Goal: Information Seeking & Learning: Learn about a topic

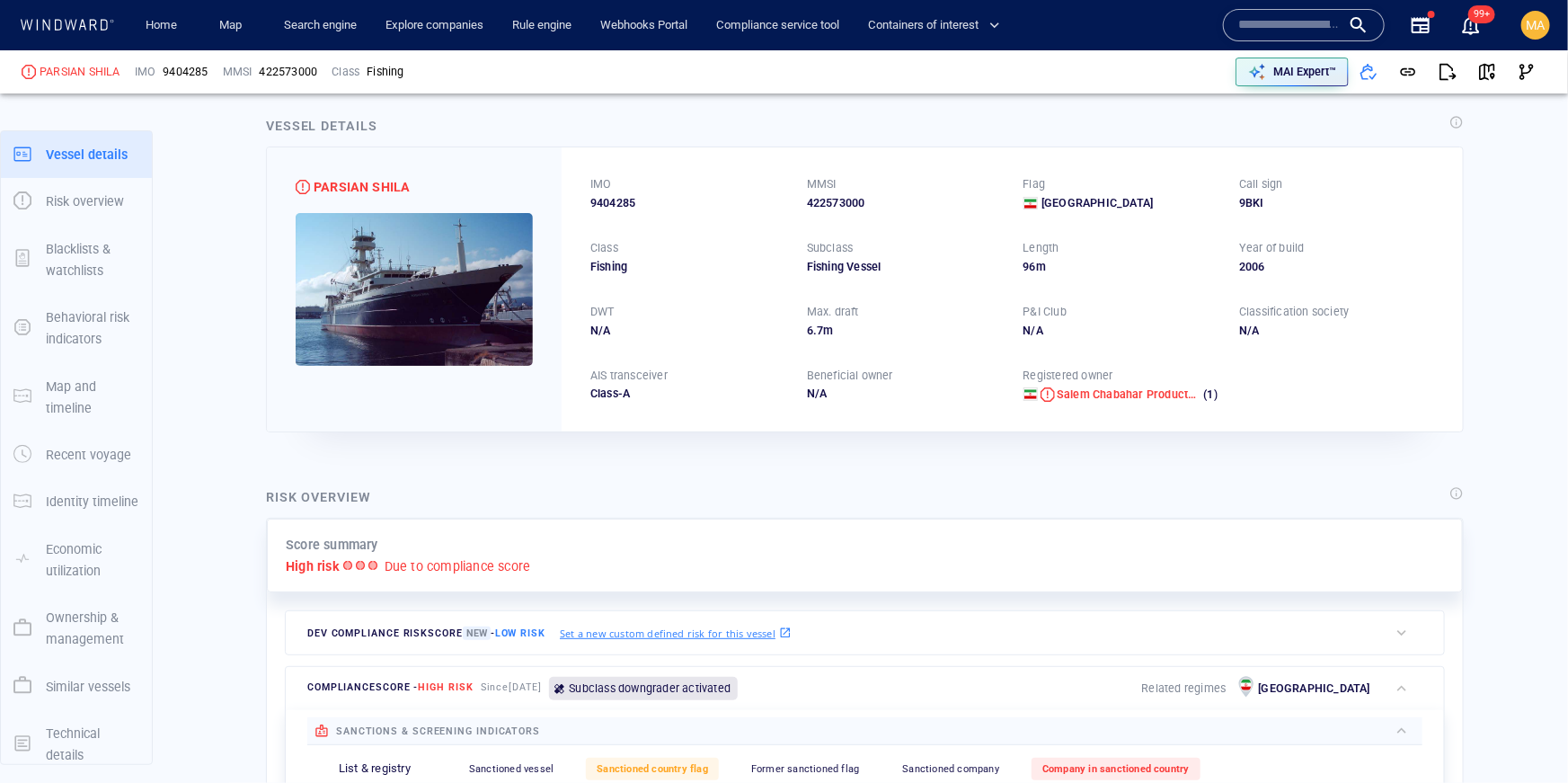
click at [1299, 18] on input "text" at bounding box center [1289, 25] width 102 height 27
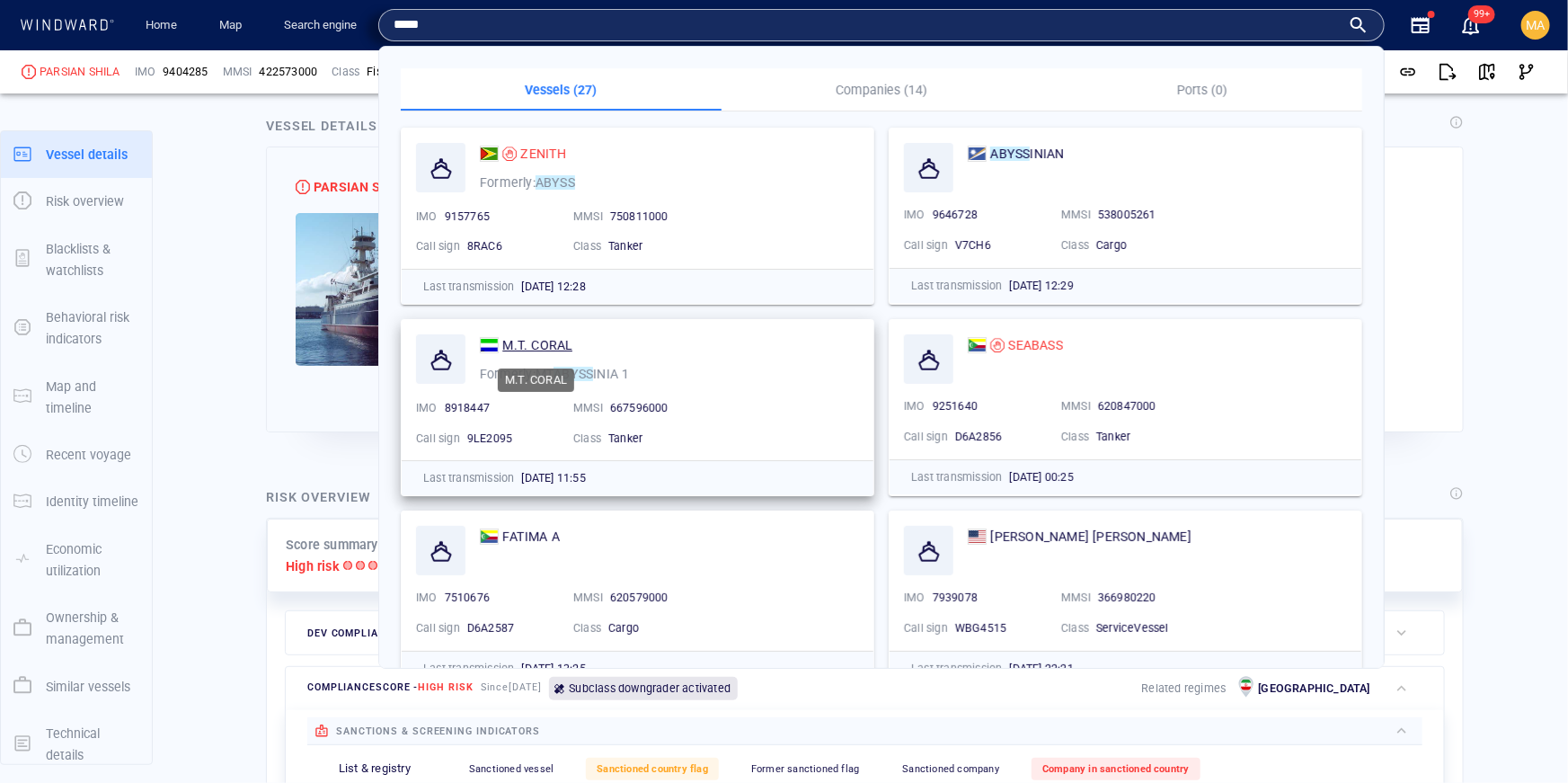
type input "*****"
click at [546, 347] on span "M.T. CORAL" at bounding box center [538, 344] width 70 height 15
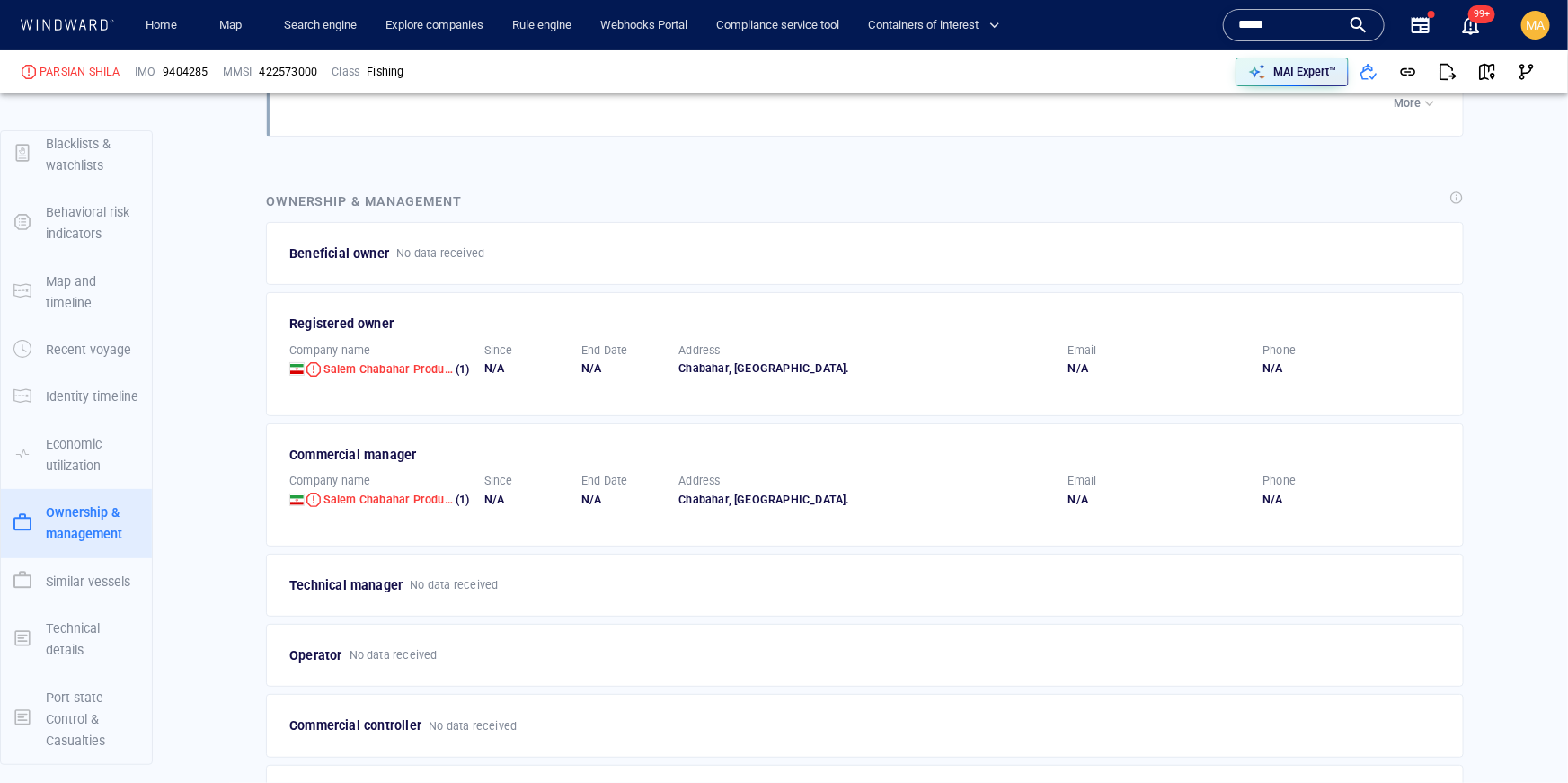
scroll to position [3486, 0]
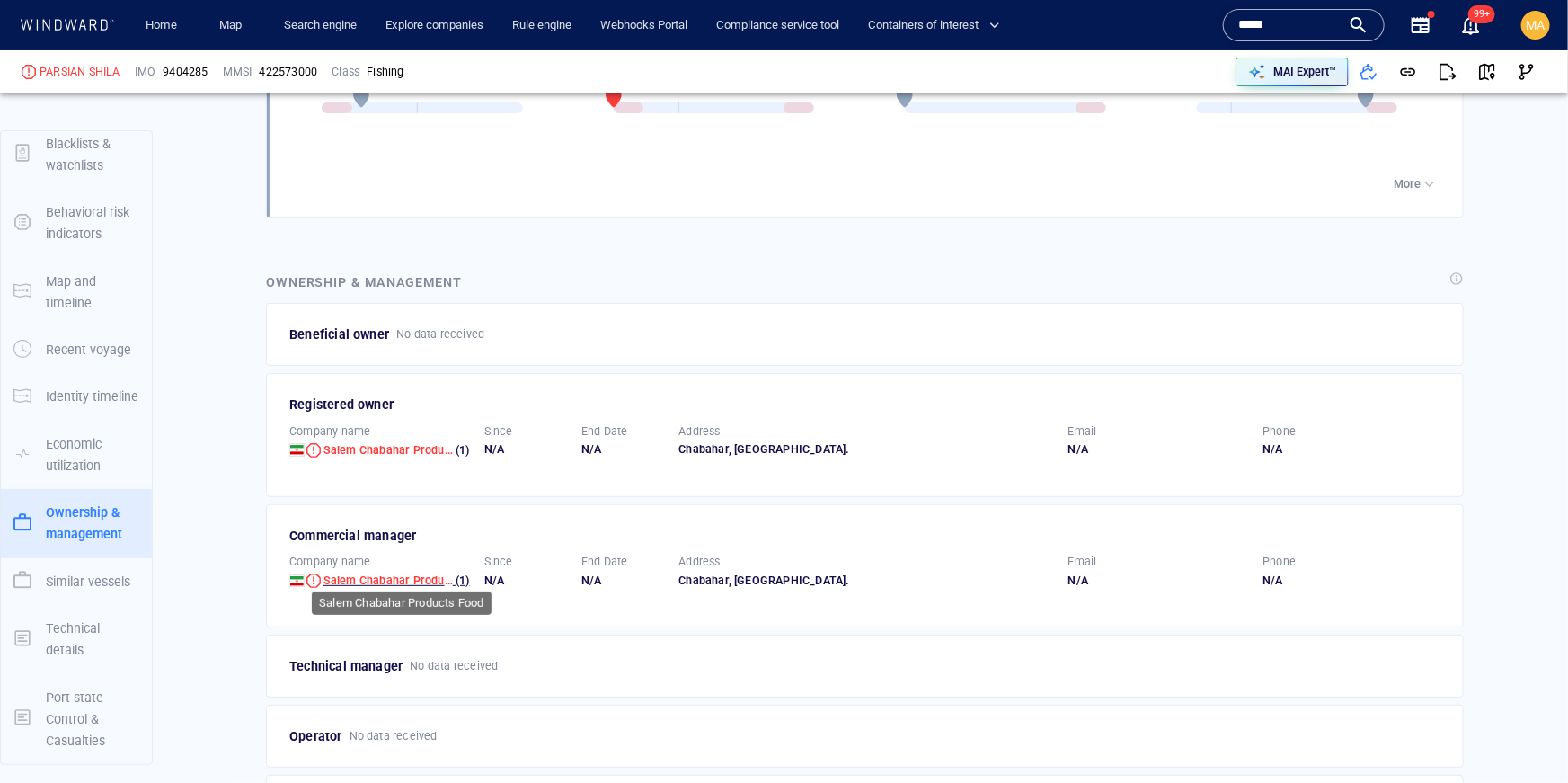
click at [354, 574] on span "Salem Chabahar Products Food" at bounding box center [407, 581] width 166 height 14
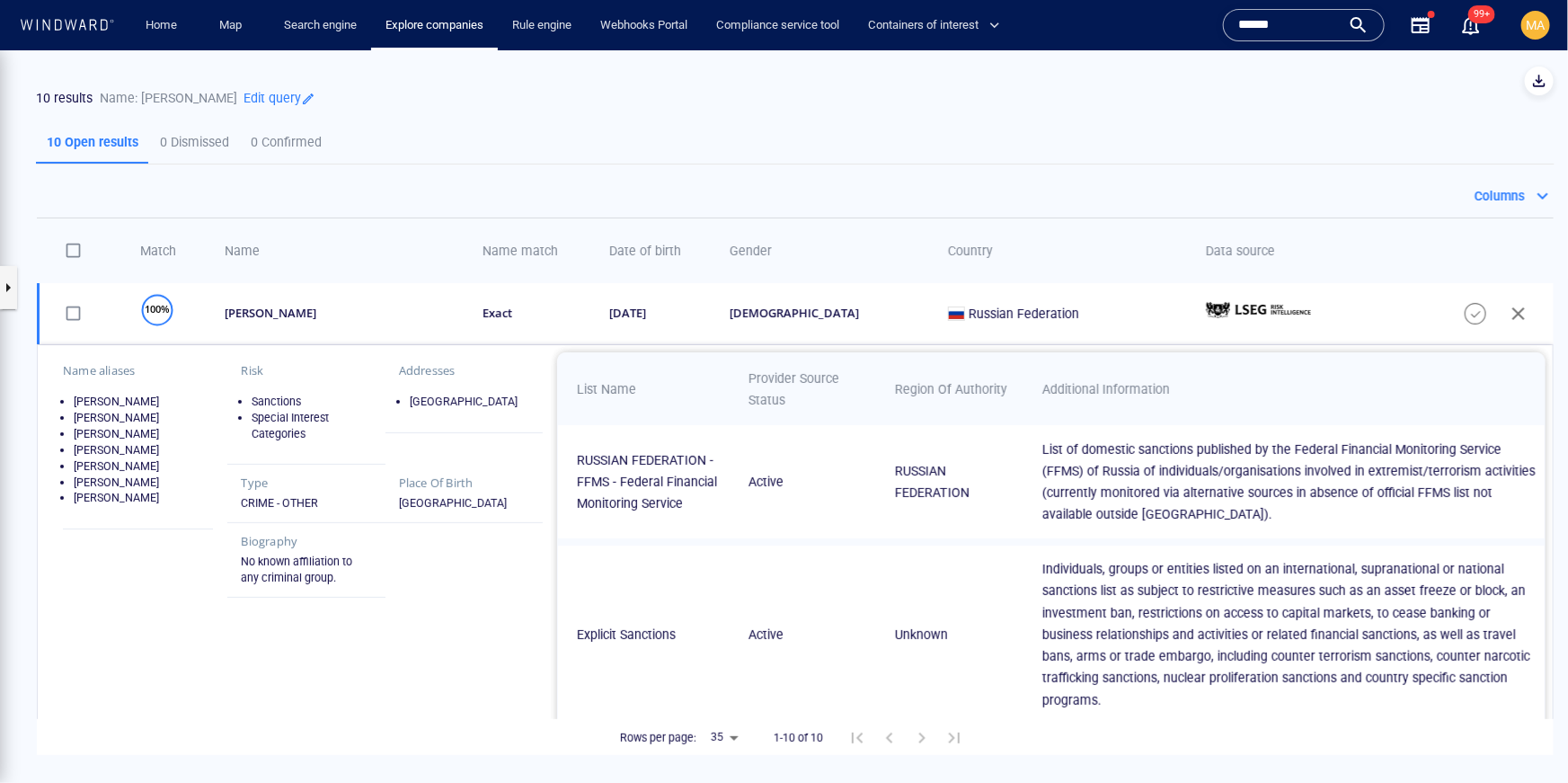
scroll to position [208, 0]
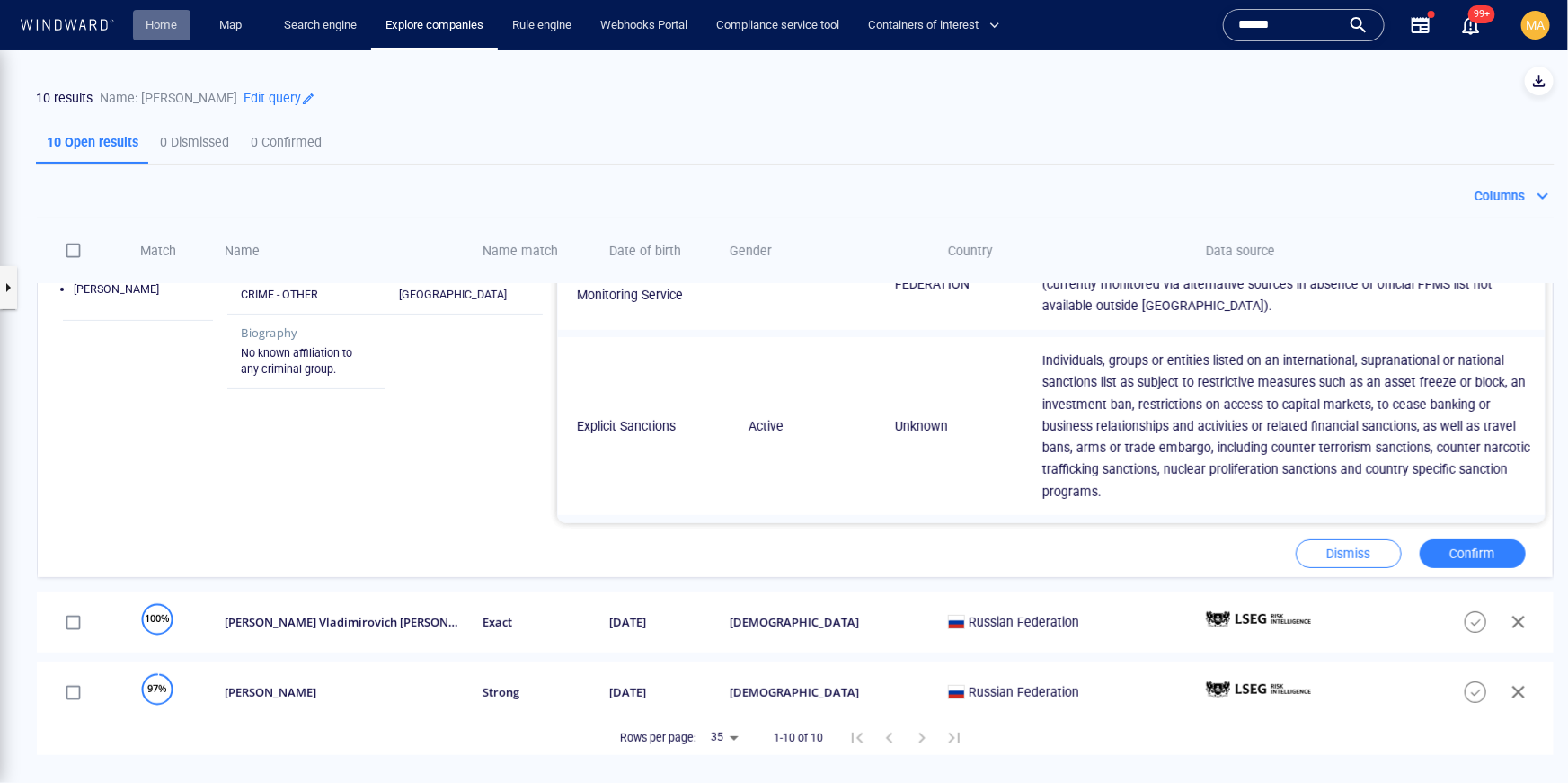
click at [174, 25] on link "Home" at bounding box center [161, 25] width 46 height 31
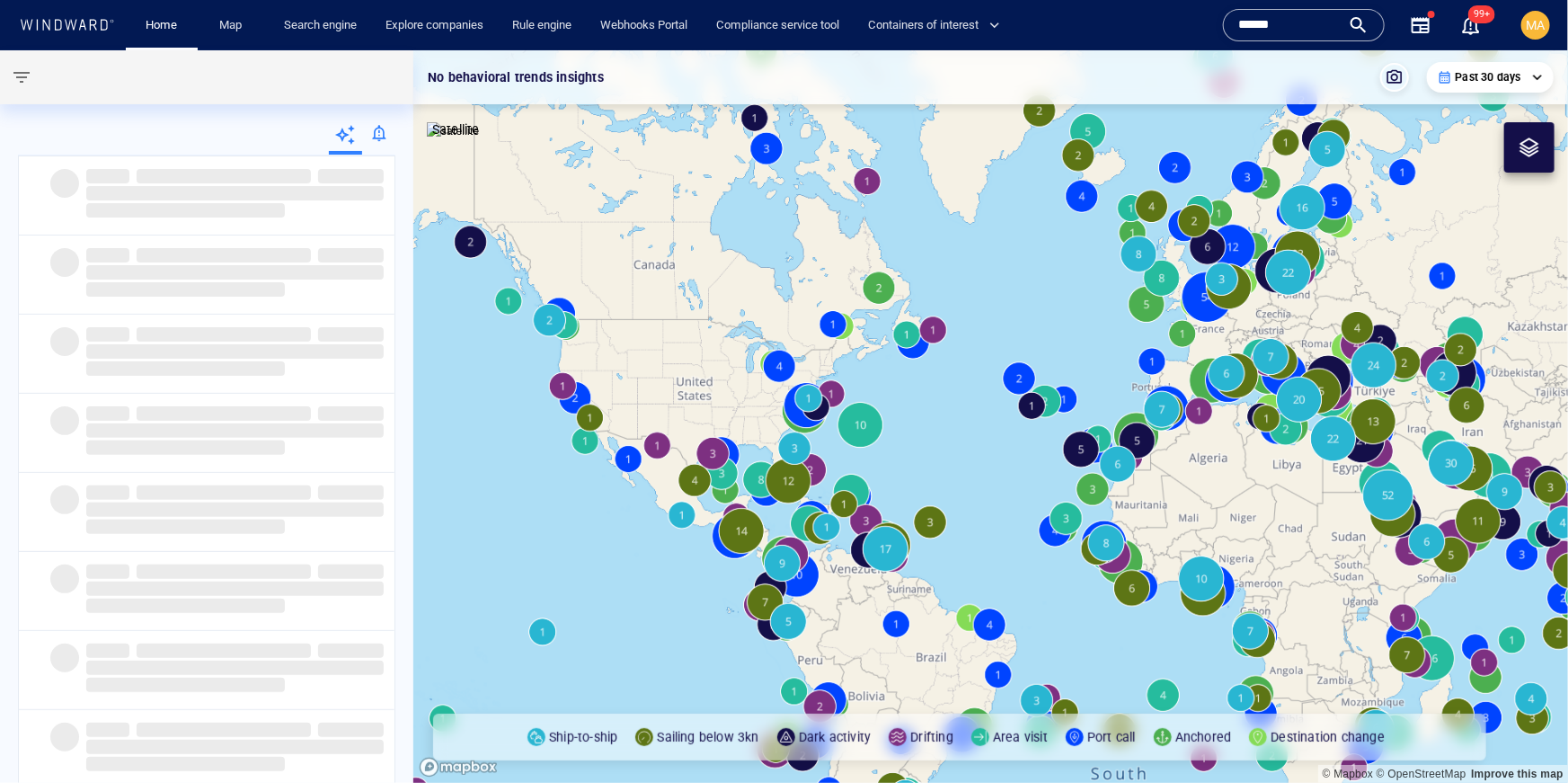
click at [1294, 26] on input "******" at bounding box center [1289, 25] width 102 height 27
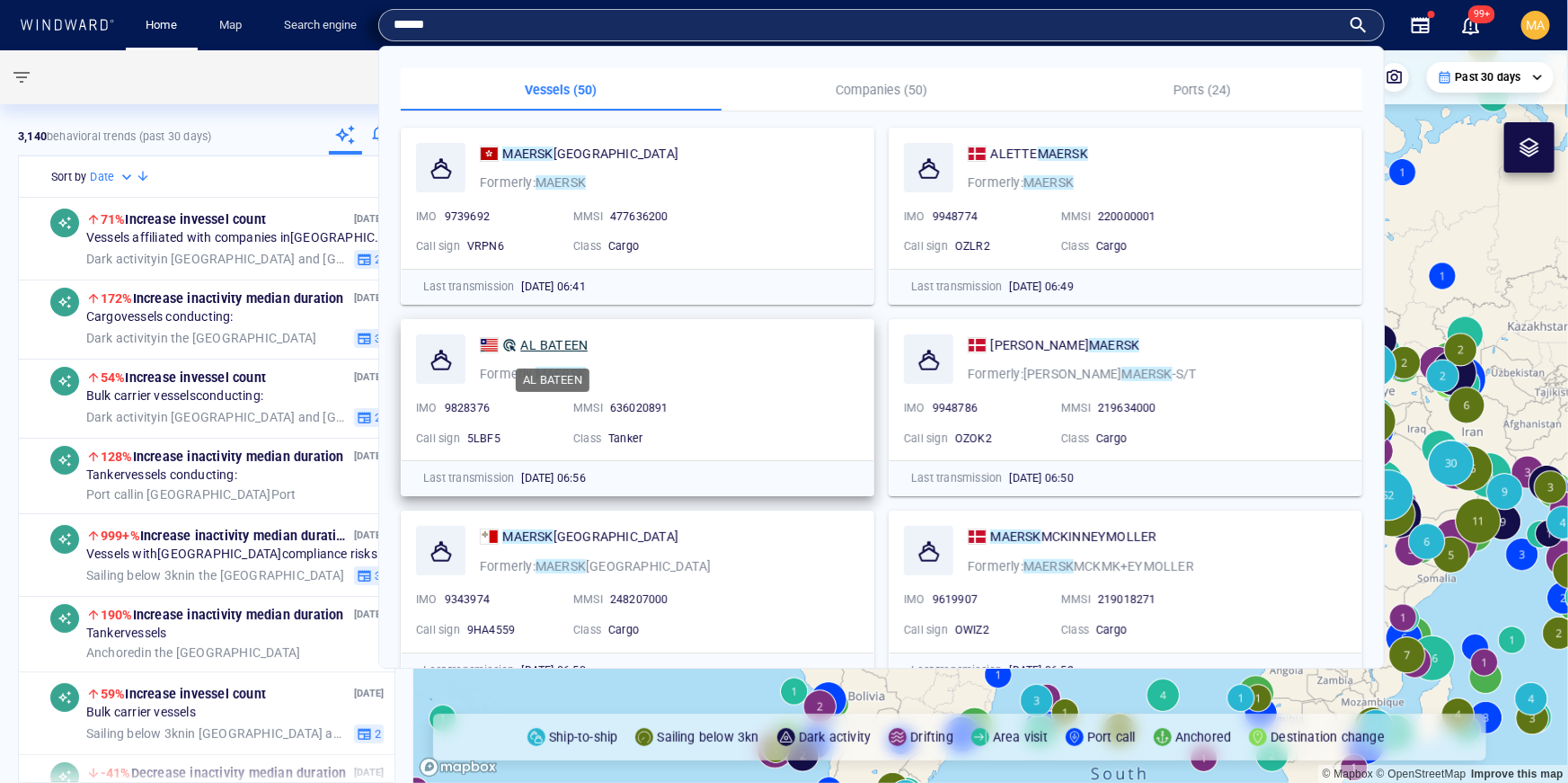
click at [552, 349] on span "AL BATEEN" at bounding box center [553, 344] width 67 height 15
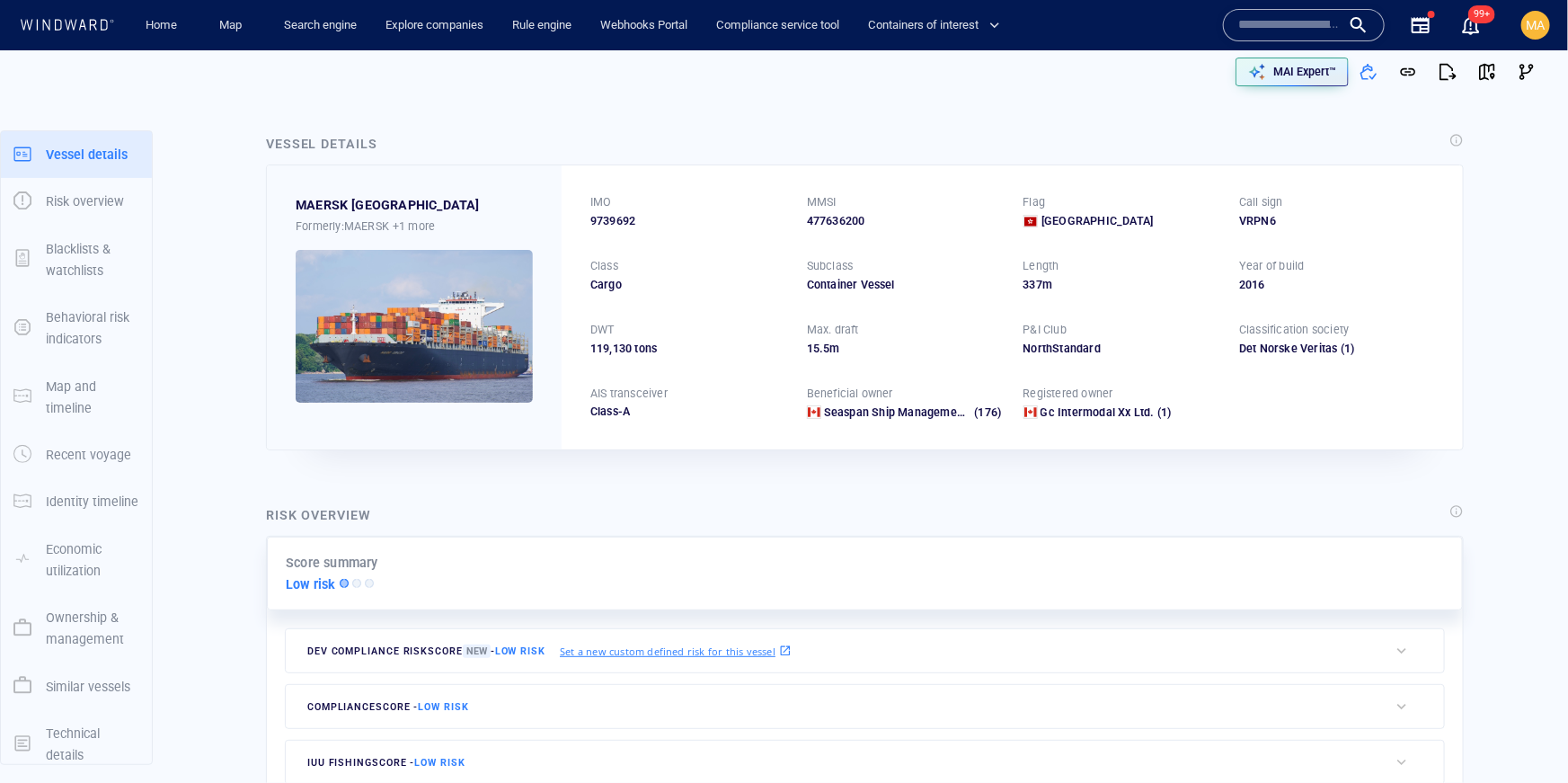
scroll to position [105, 0]
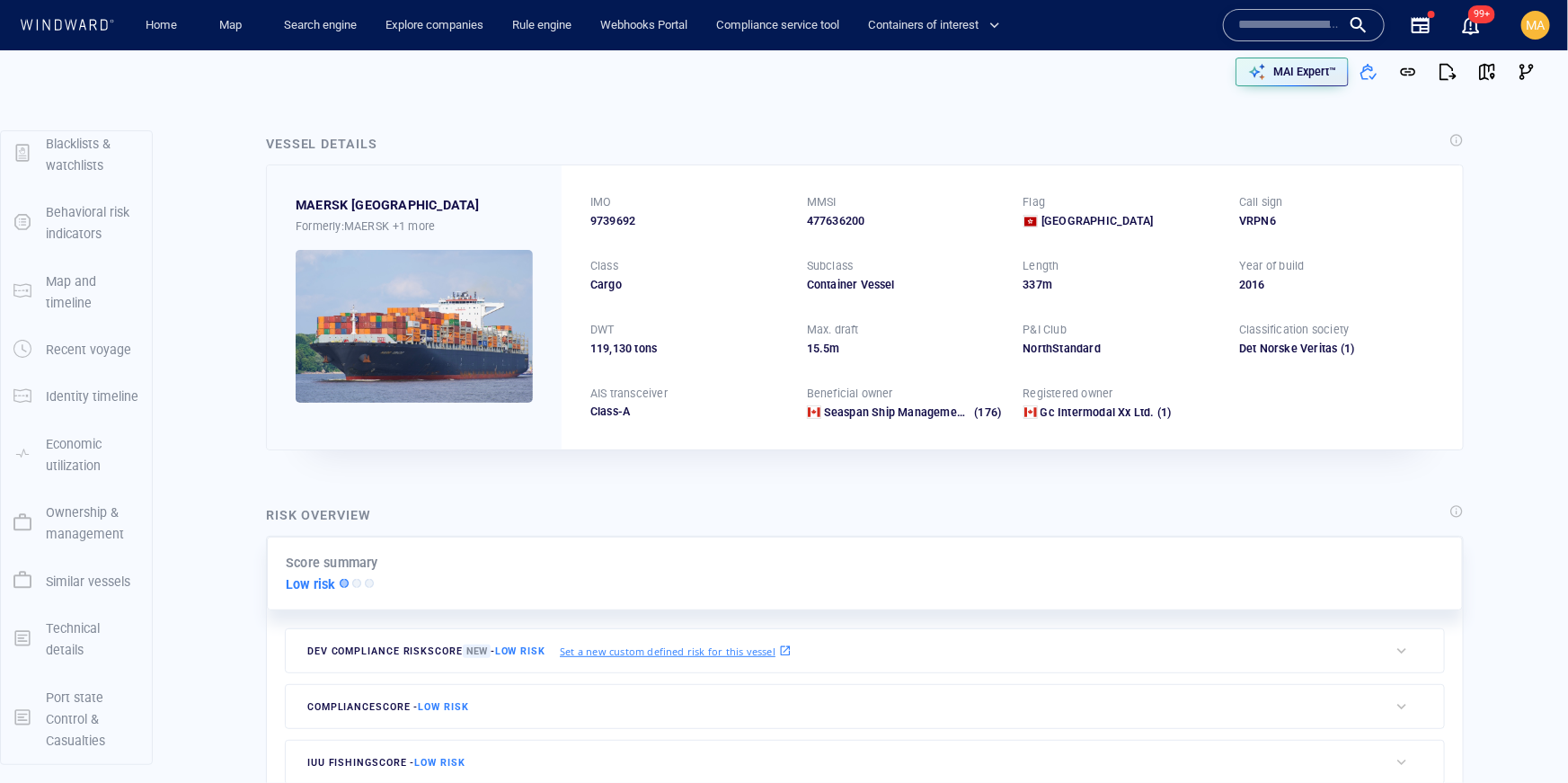
click at [89, 717] on p "Port state Control & Casualties" at bounding box center [92, 719] width 93 height 65
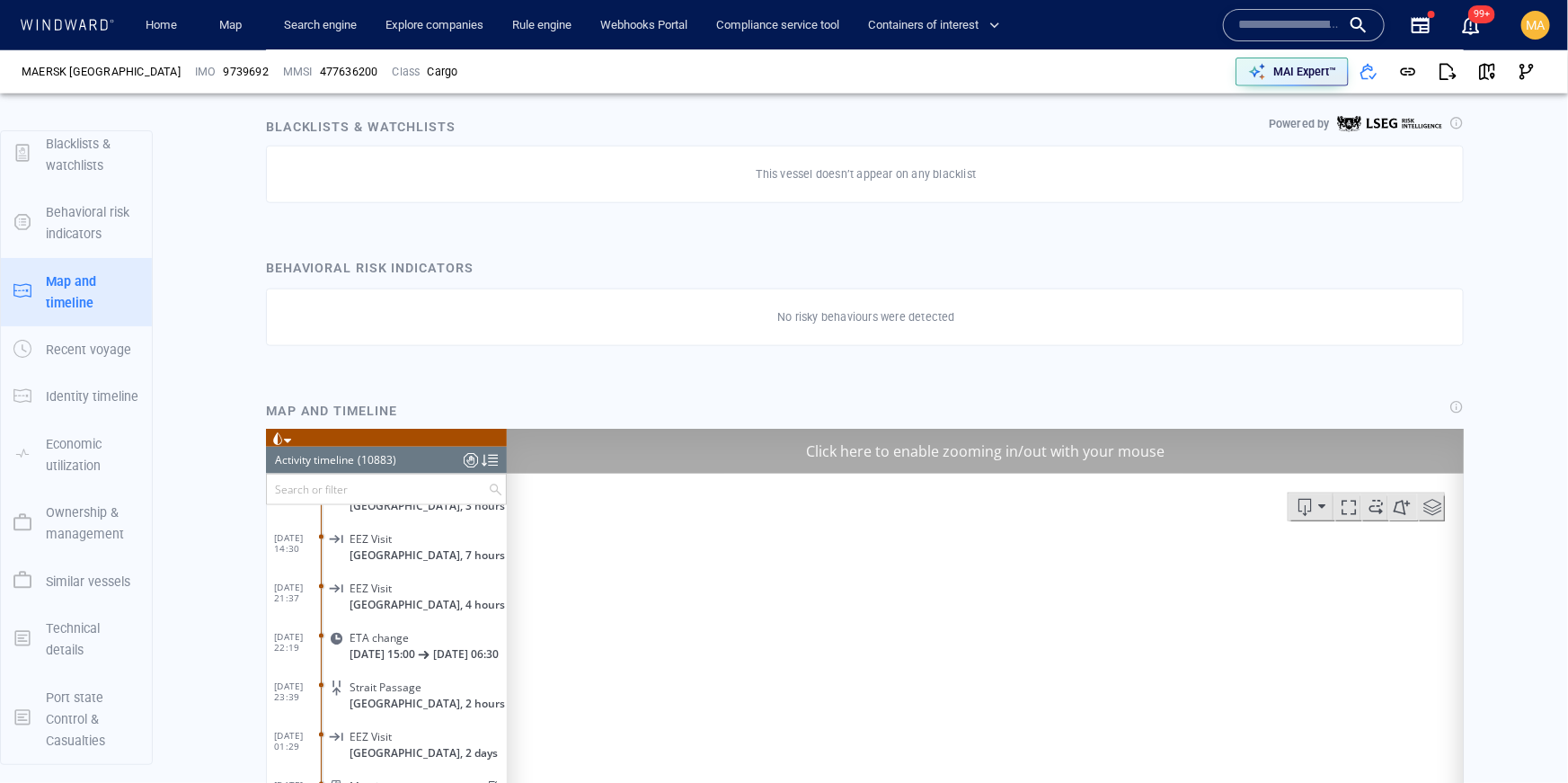
scroll to position [1582, 0]
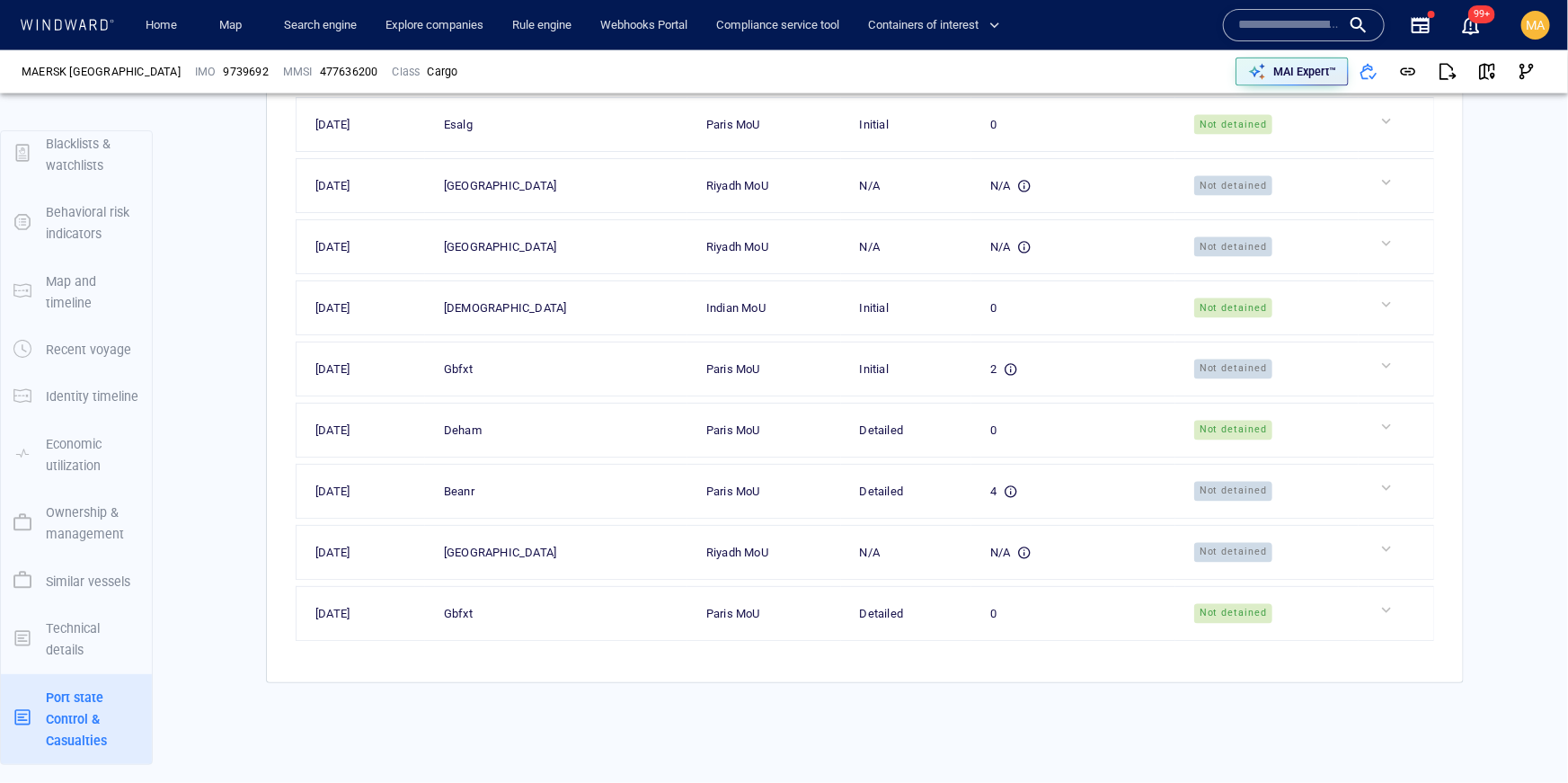
scroll to position [4884, 0]
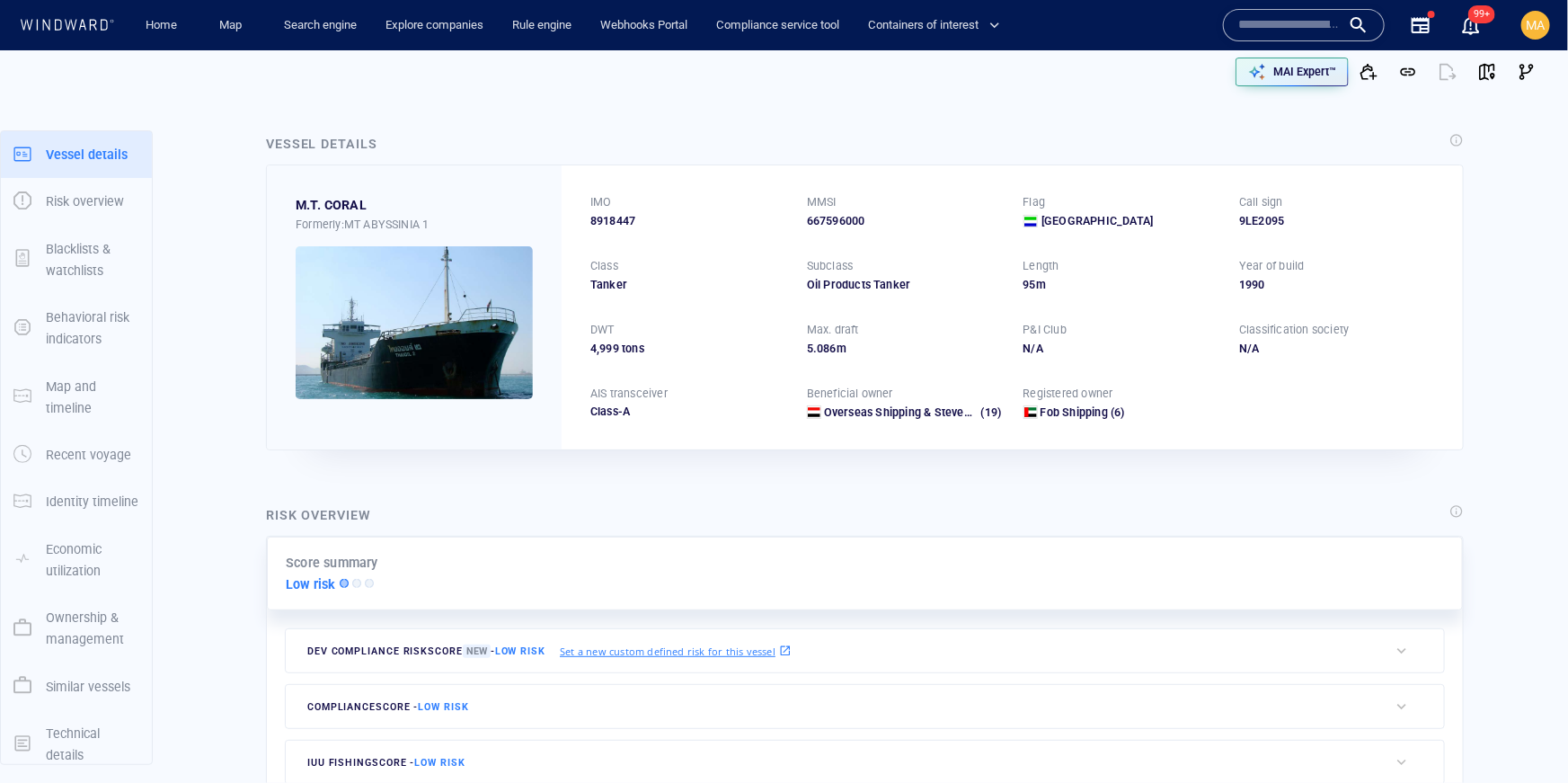
scroll to position [105, 0]
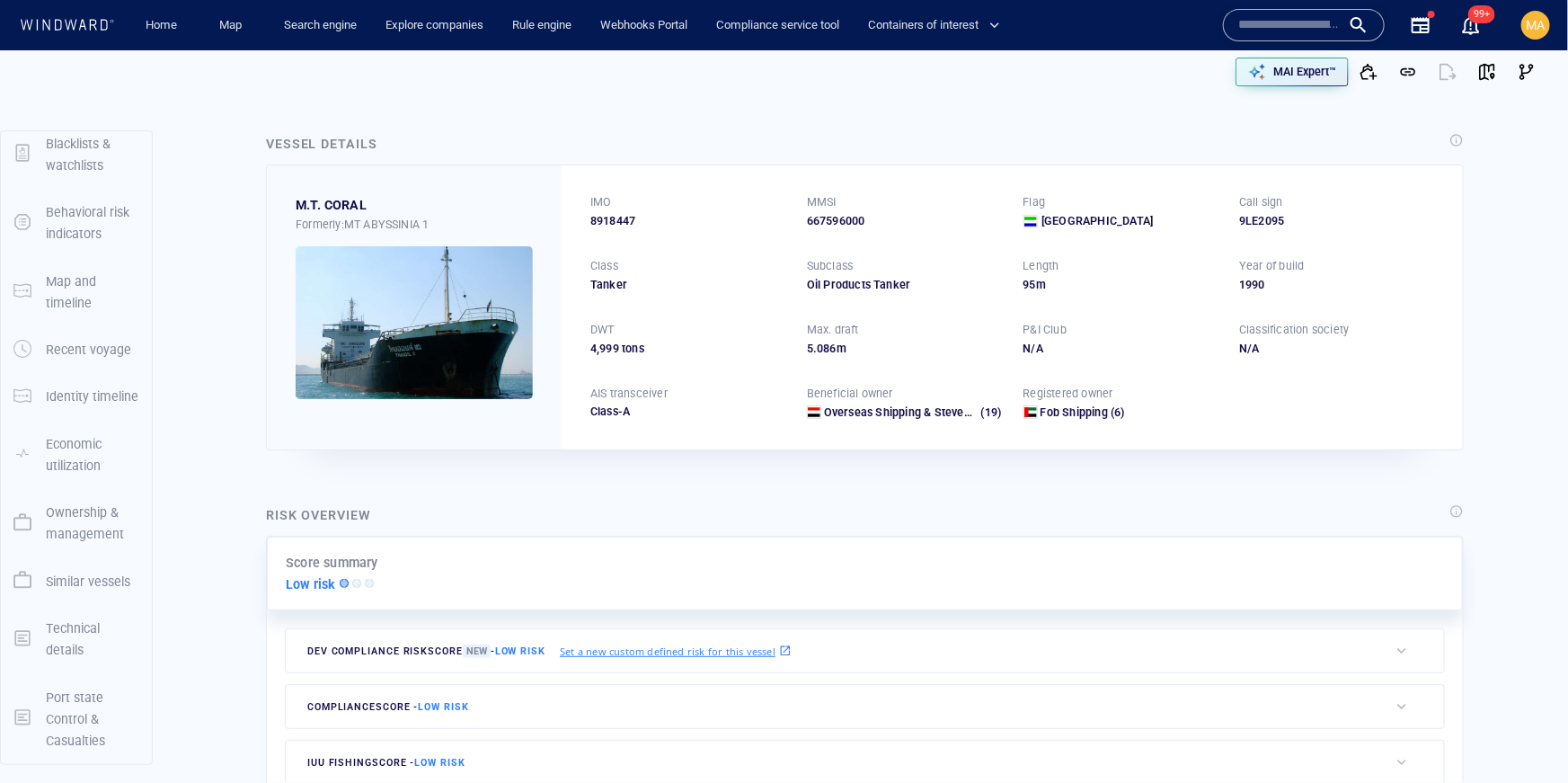
click at [73, 726] on p "Port state Control & Casualties" at bounding box center [92, 719] width 93 height 65
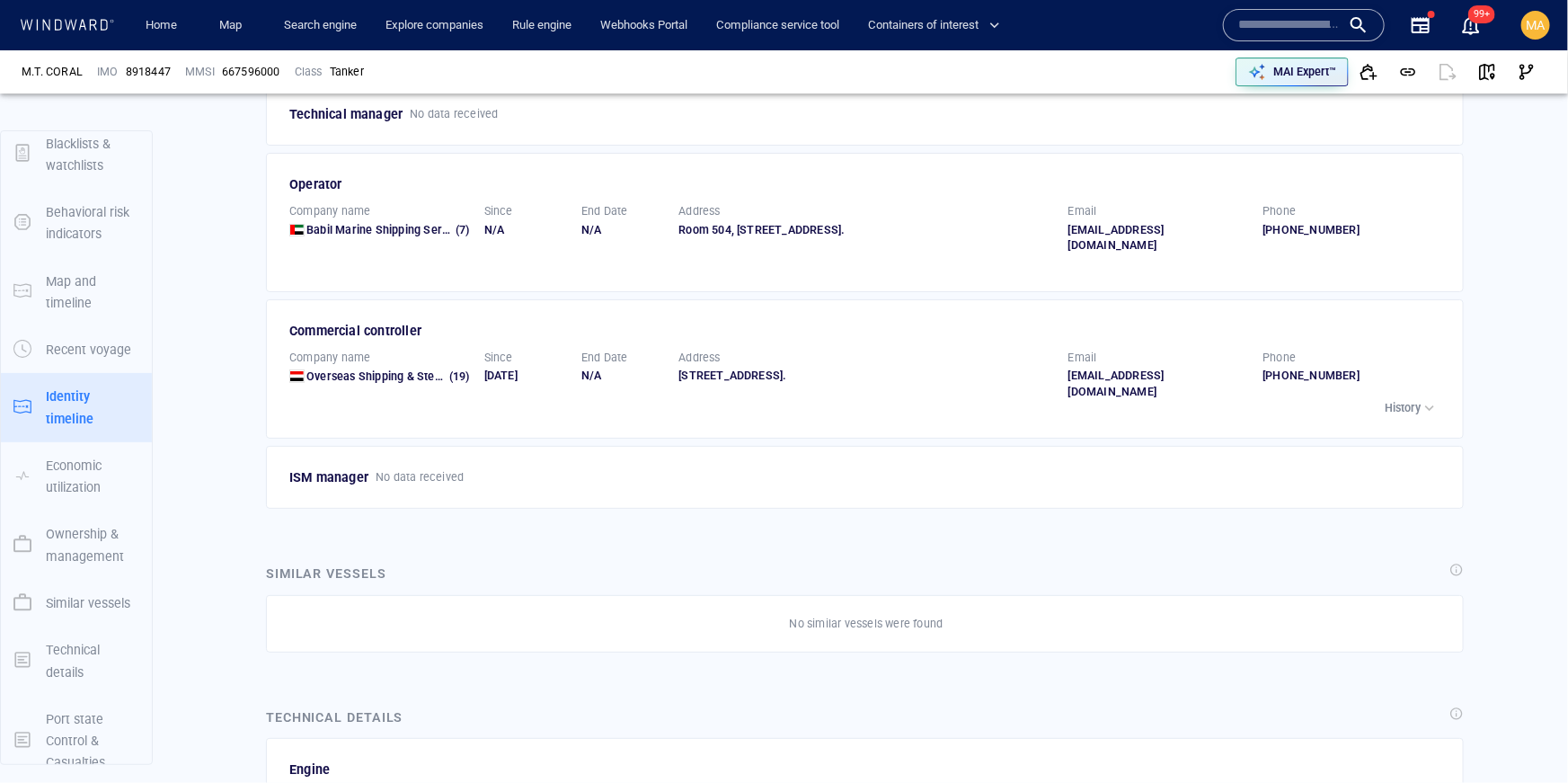
scroll to position [3419, 0]
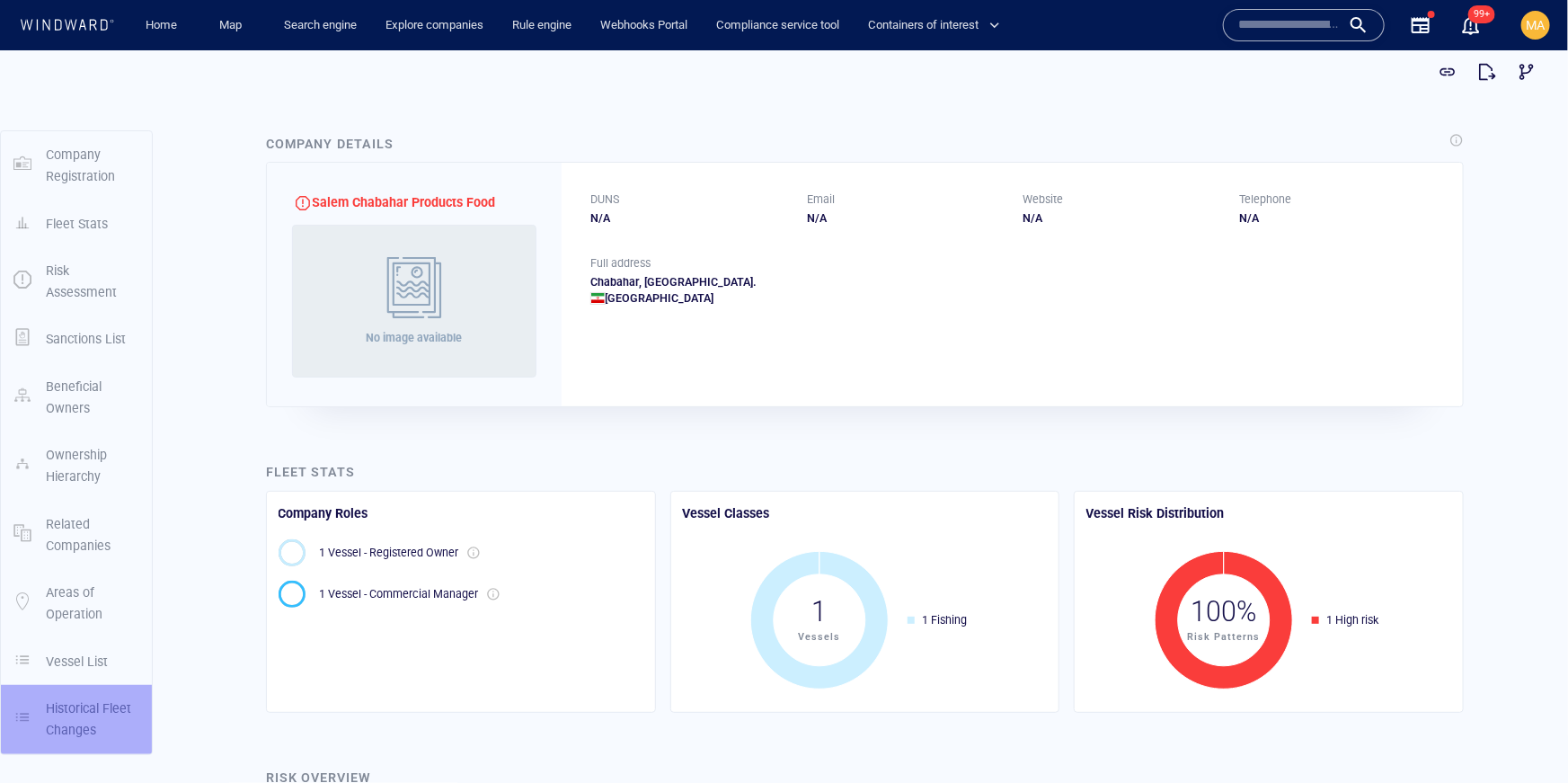
click at [101, 713] on p "Historical Fleet Changes" at bounding box center [92, 718] width 93 height 44
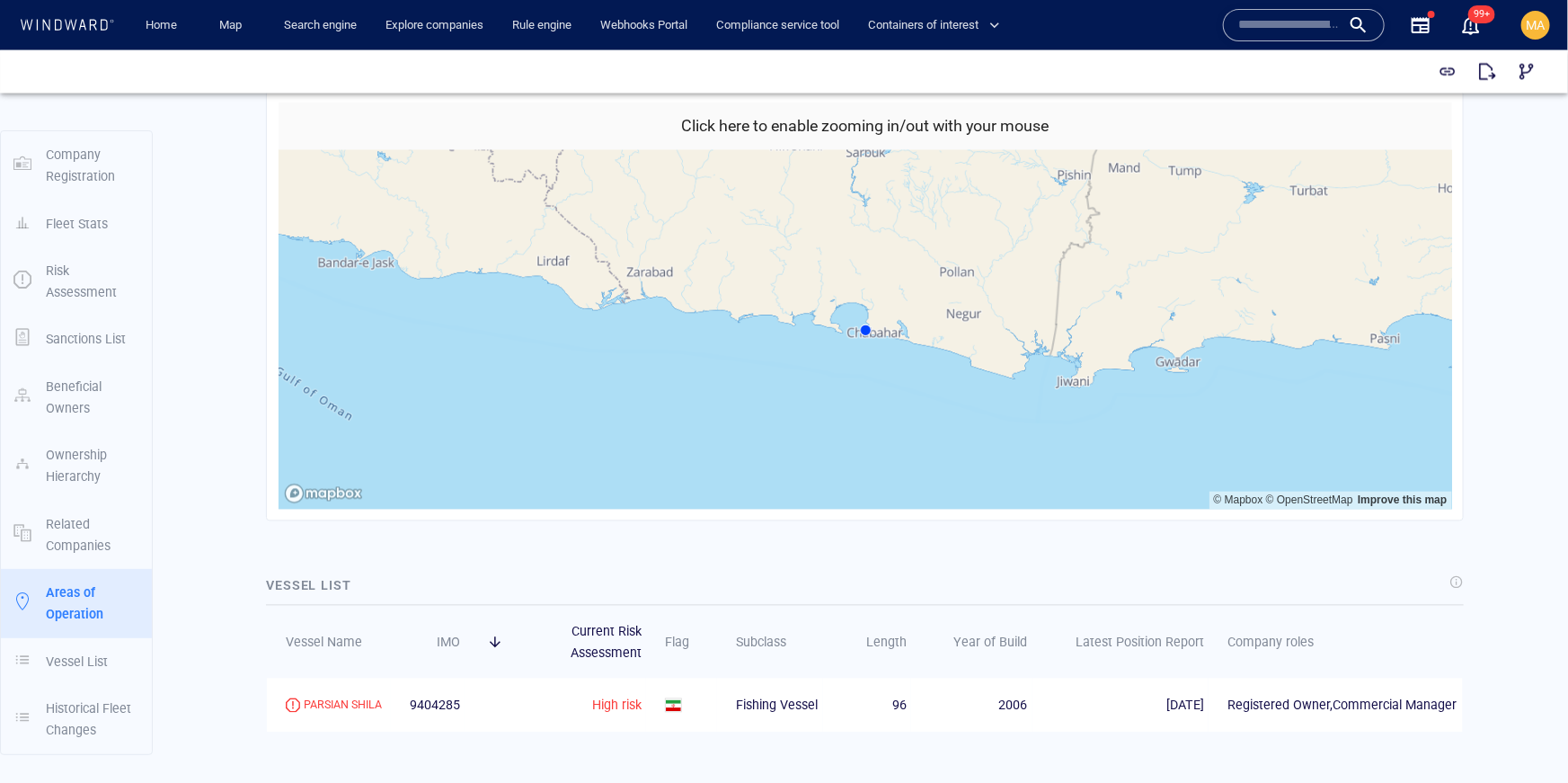
scroll to position [1893, 0]
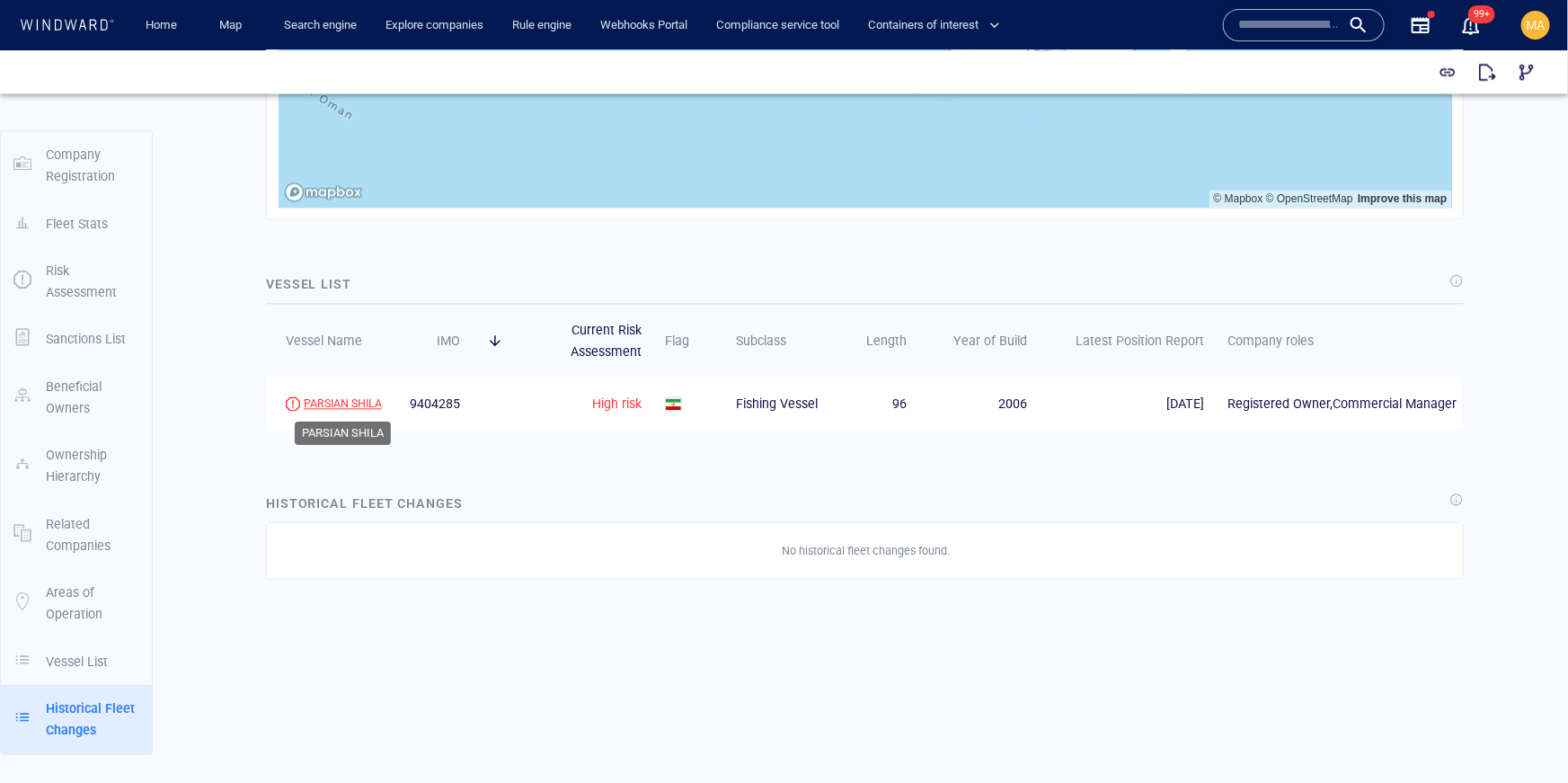
click at [350, 398] on div "PARSIAN SHILA" at bounding box center [342, 403] width 78 height 17
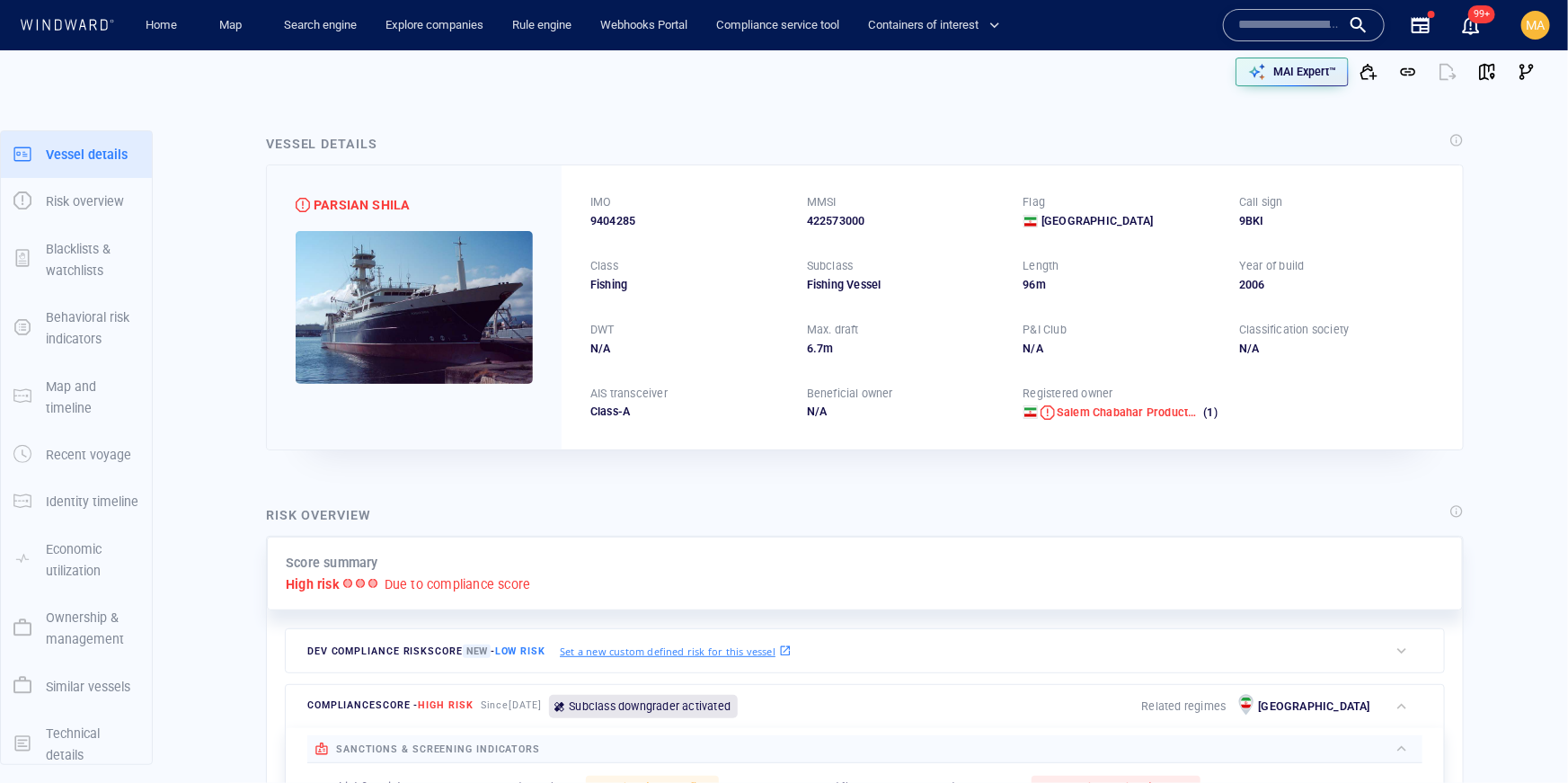
scroll to position [105, 0]
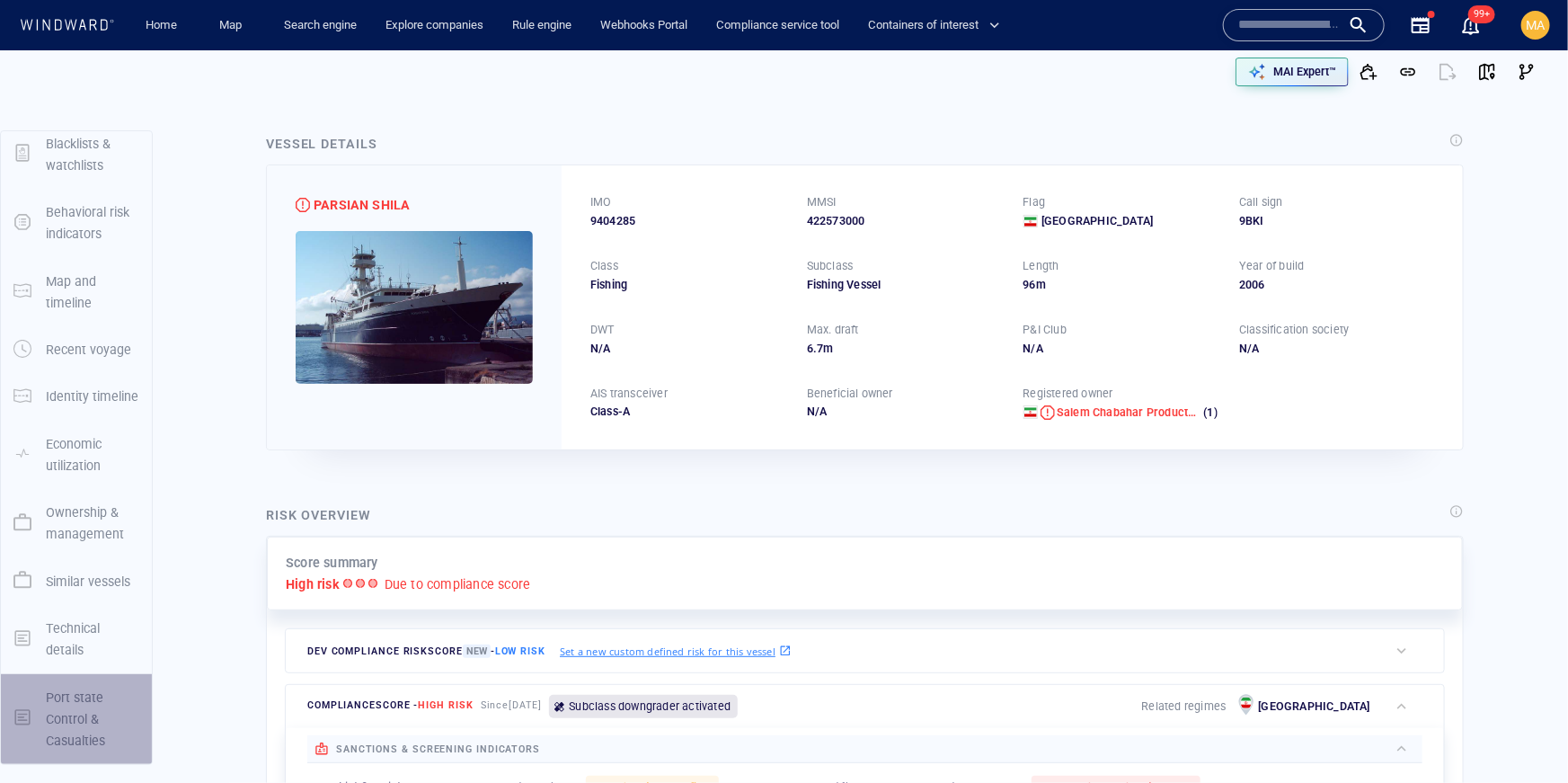
click at [84, 714] on p "Port state Control & Casualties" at bounding box center [92, 719] width 93 height 65
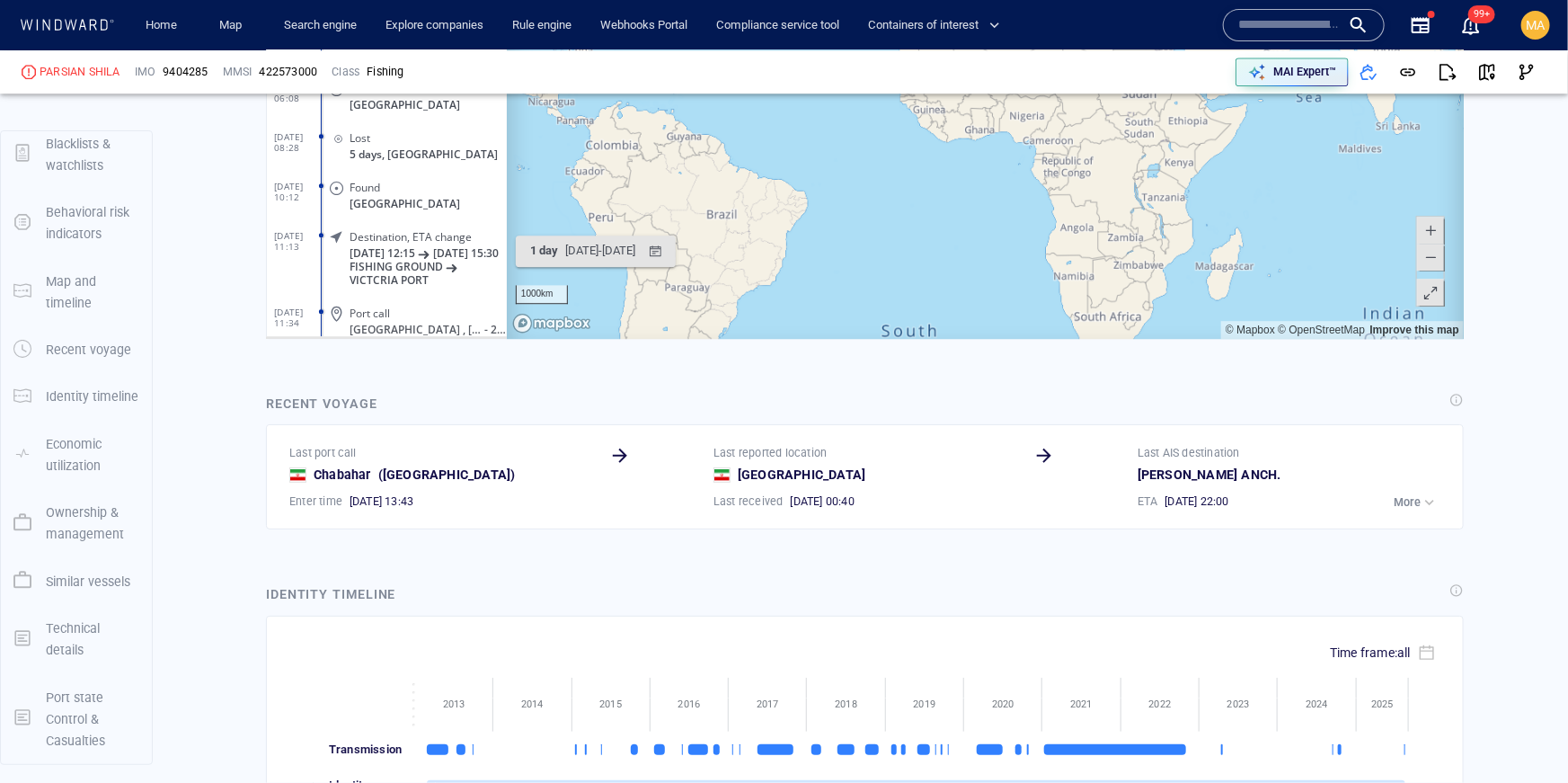
scroll to position [108175, 0]
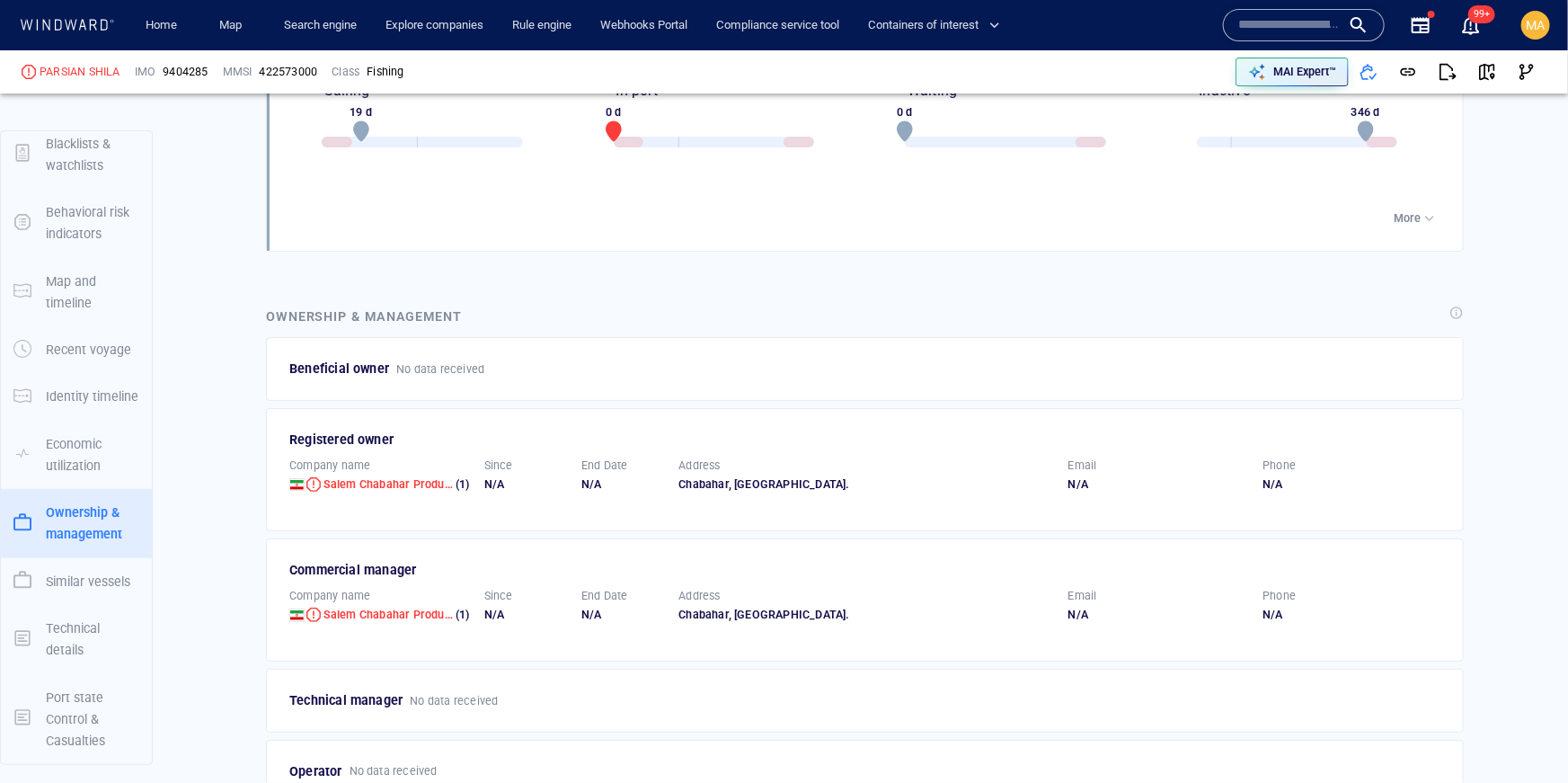
scroll to position [3320, 0]
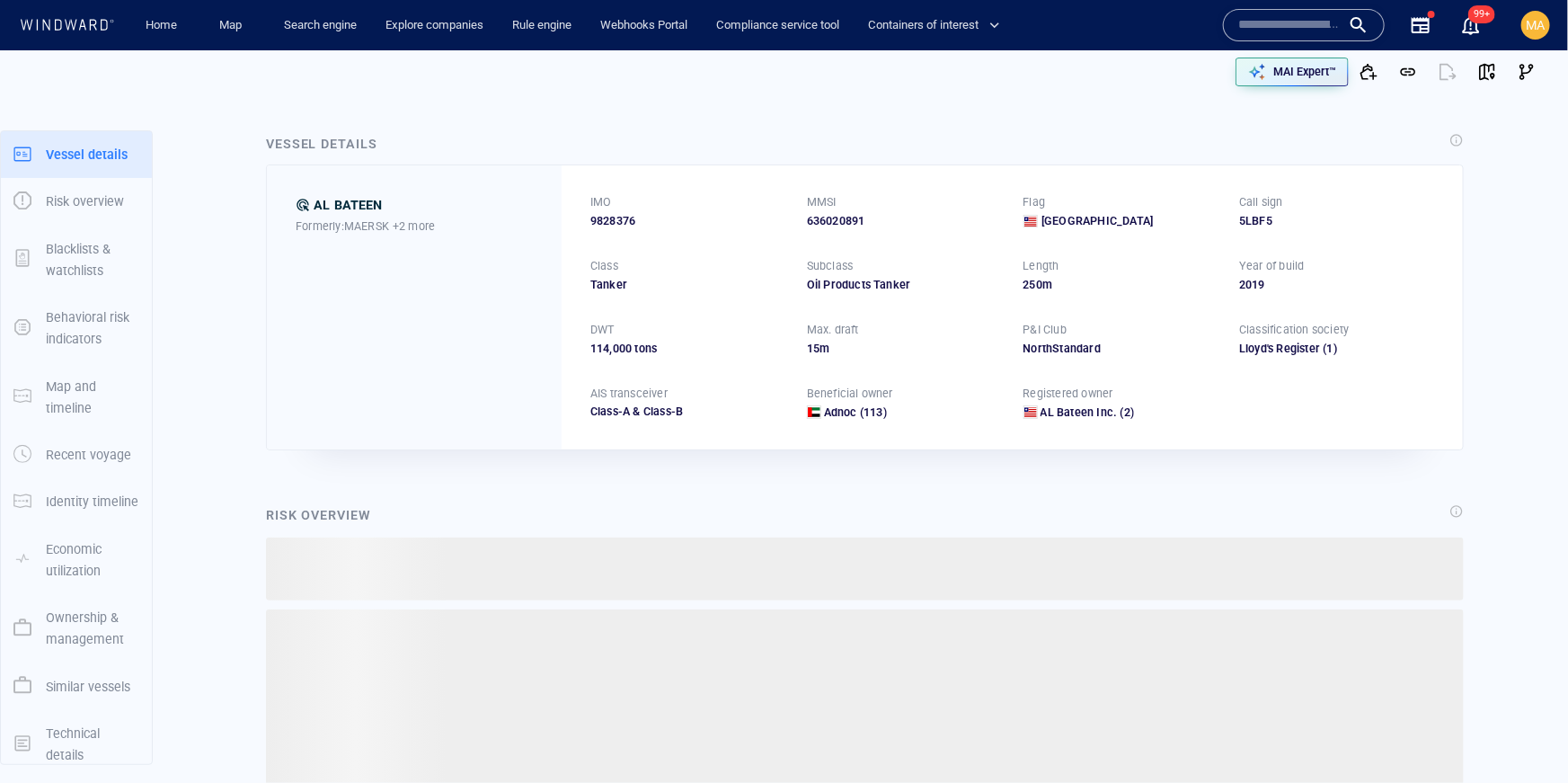
scroll to position [105, 0]
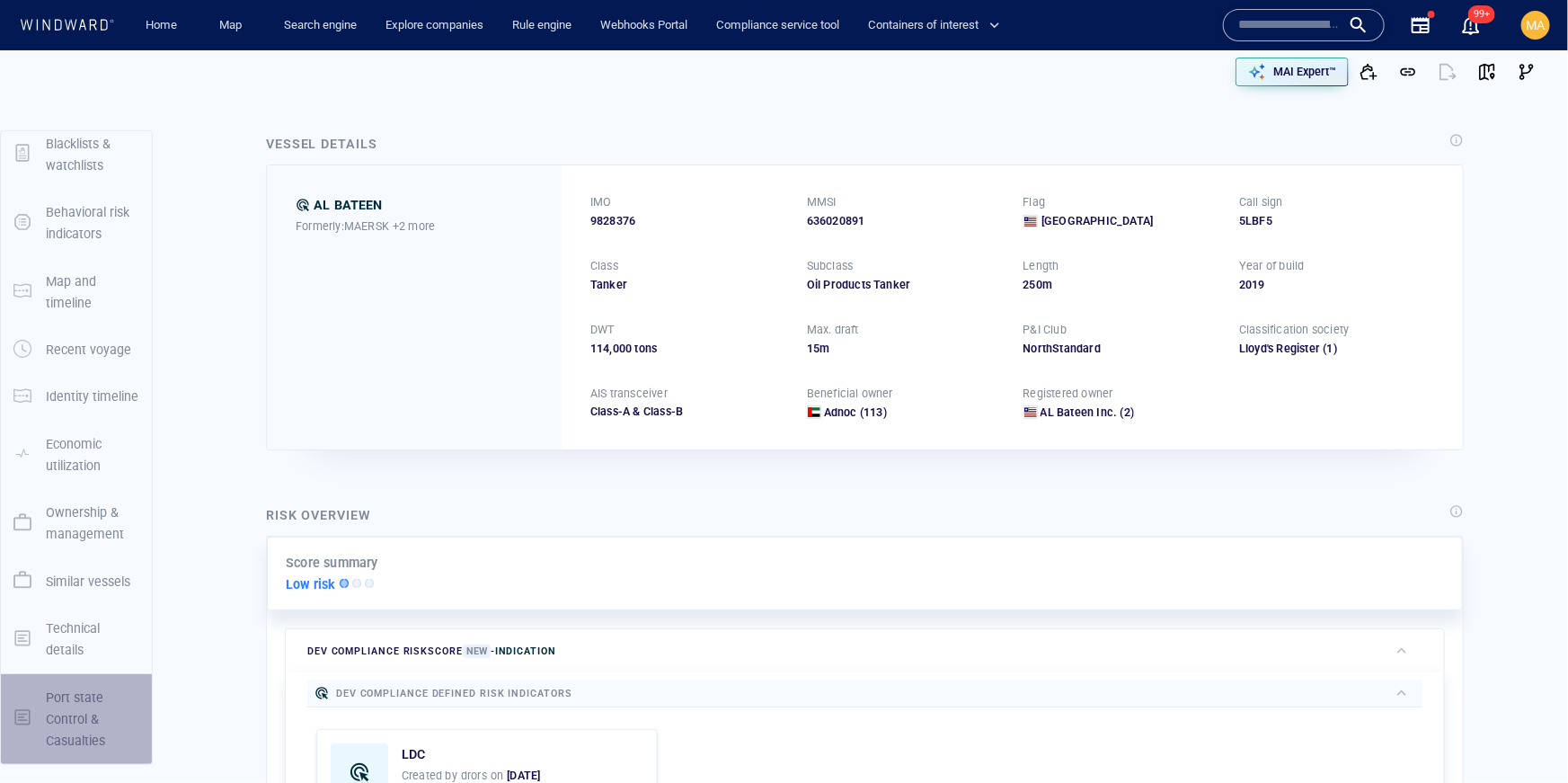
click at [56, 730] on p "Port state Control & Casualties" at bounding box center [92, 719] width 93 height 65
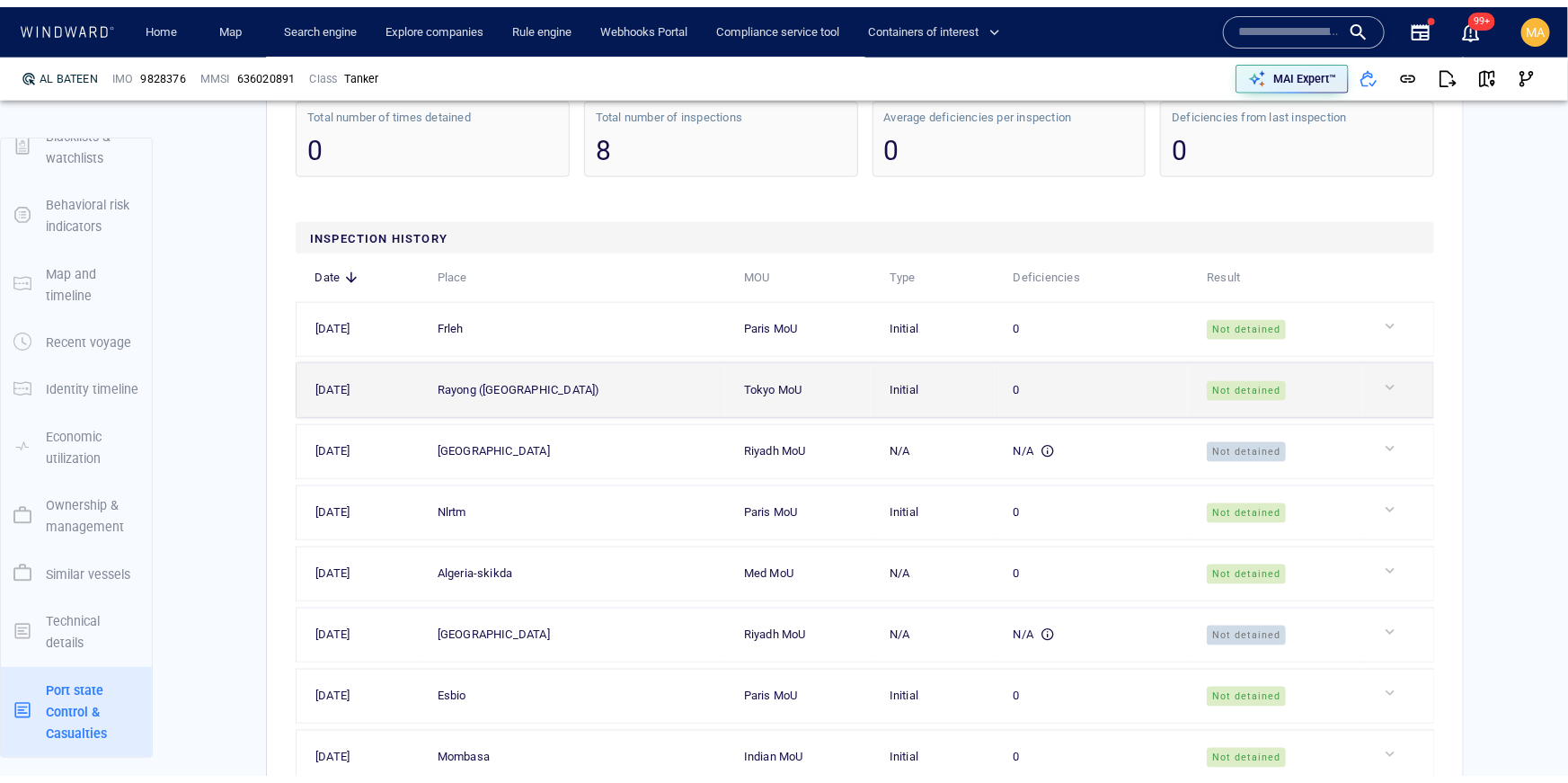
scroll to position [105, 0]
